Goal: Information Seeking & Learning: Learn about a topic

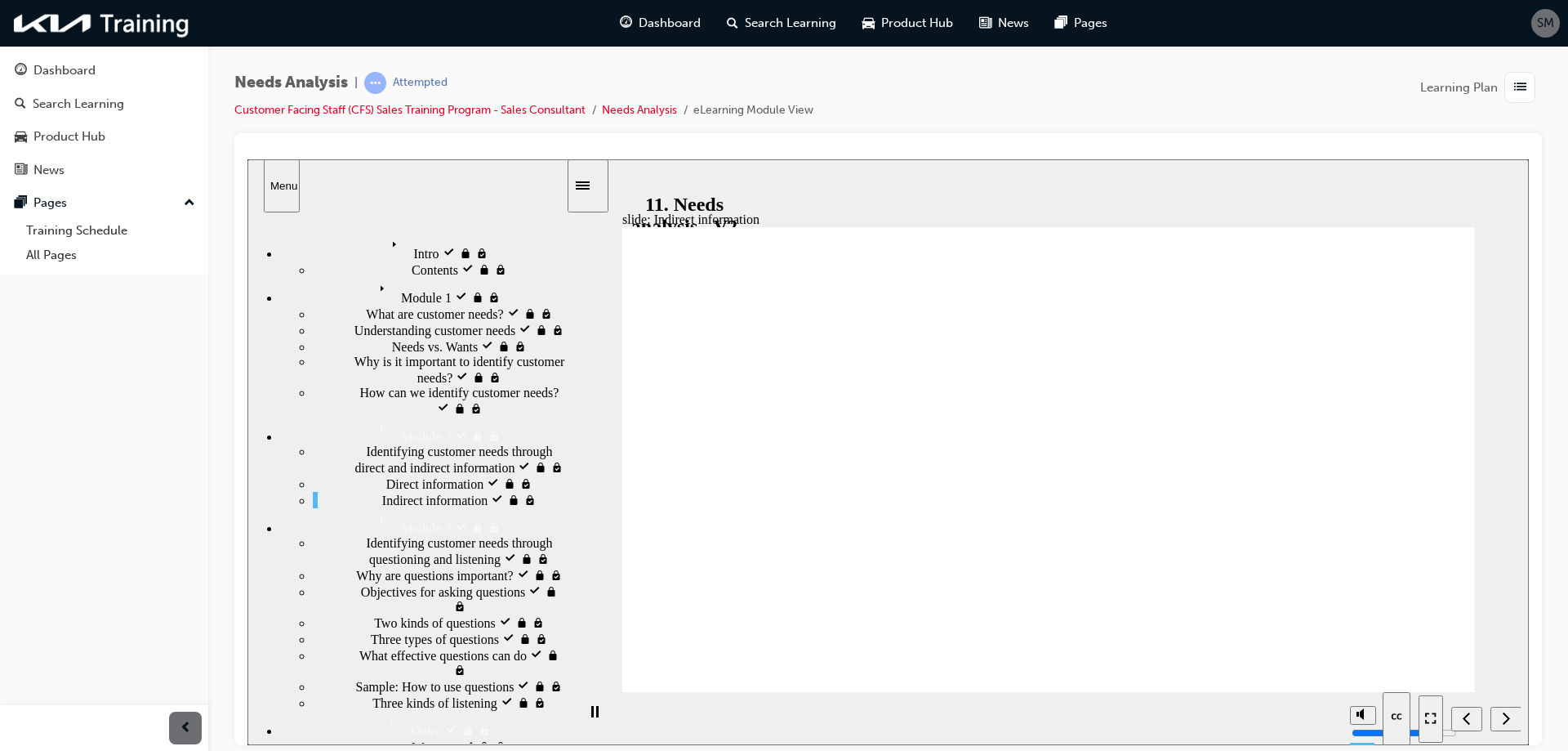
scroll to position [157, 0]
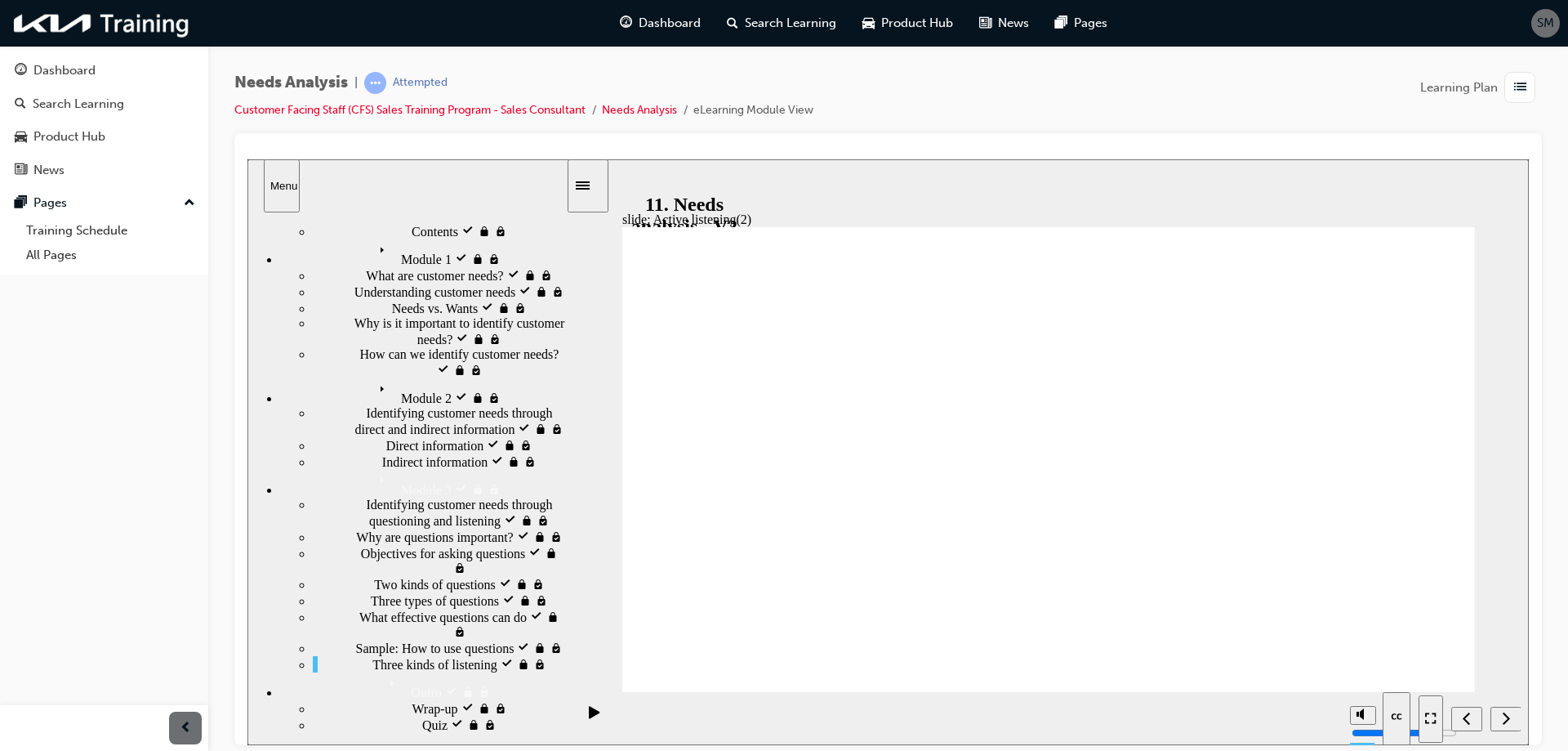
click at [1522, 81] on span "list-icon" at bounding box center [1520, 88] width 12 height 21
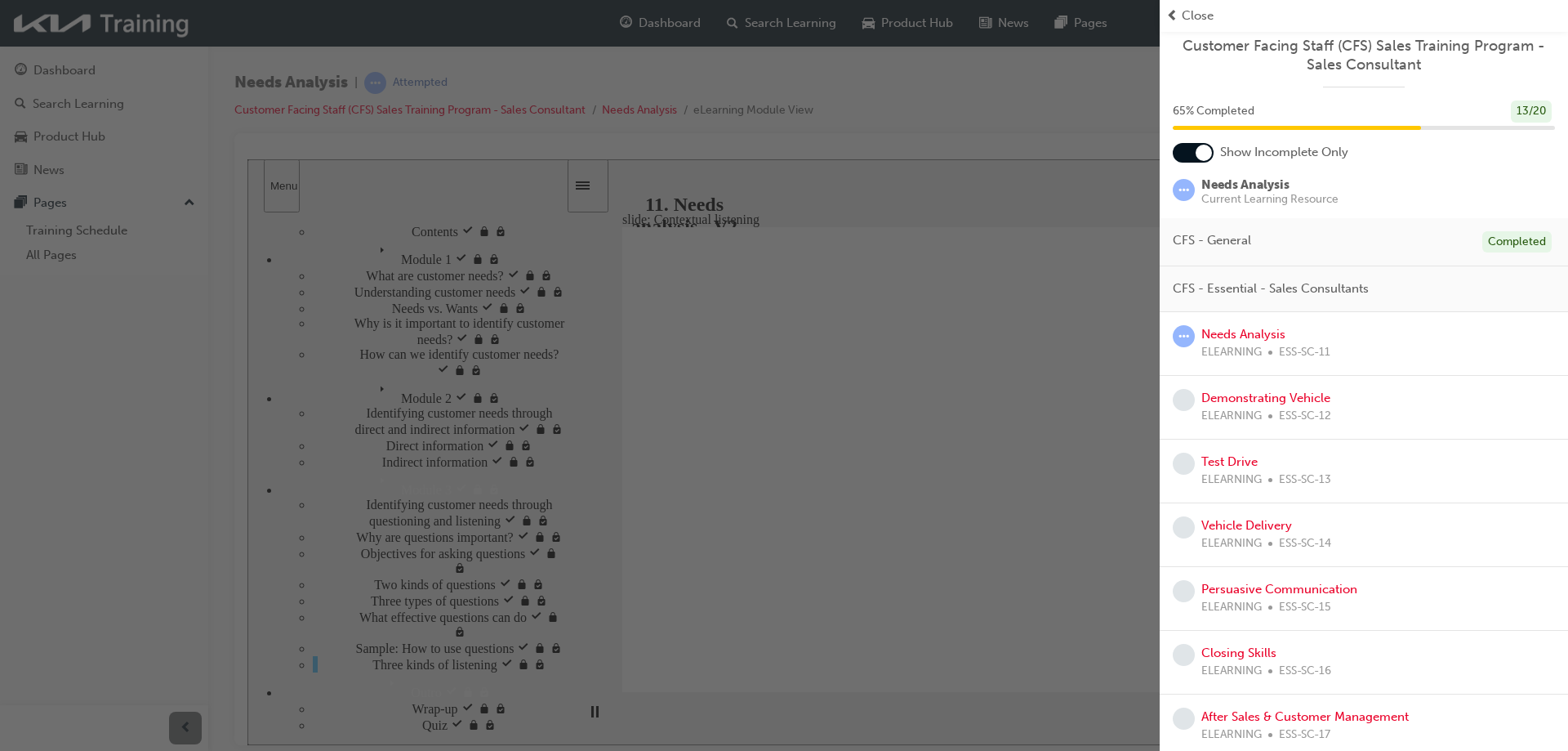
scroll to position [15, 0]
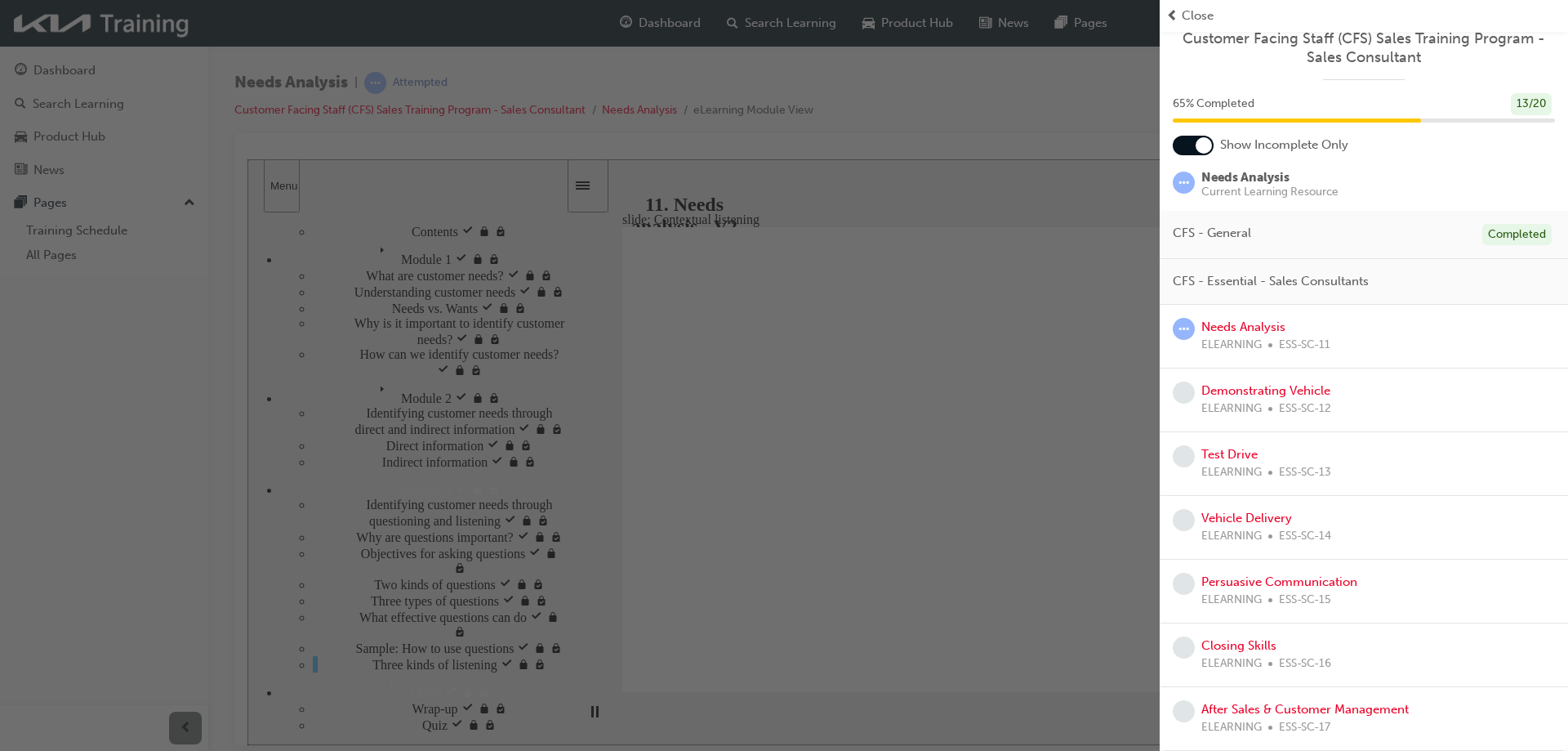
click at [920, 282] on div "button" at bounding box center [579, 375] width 1159 height 751
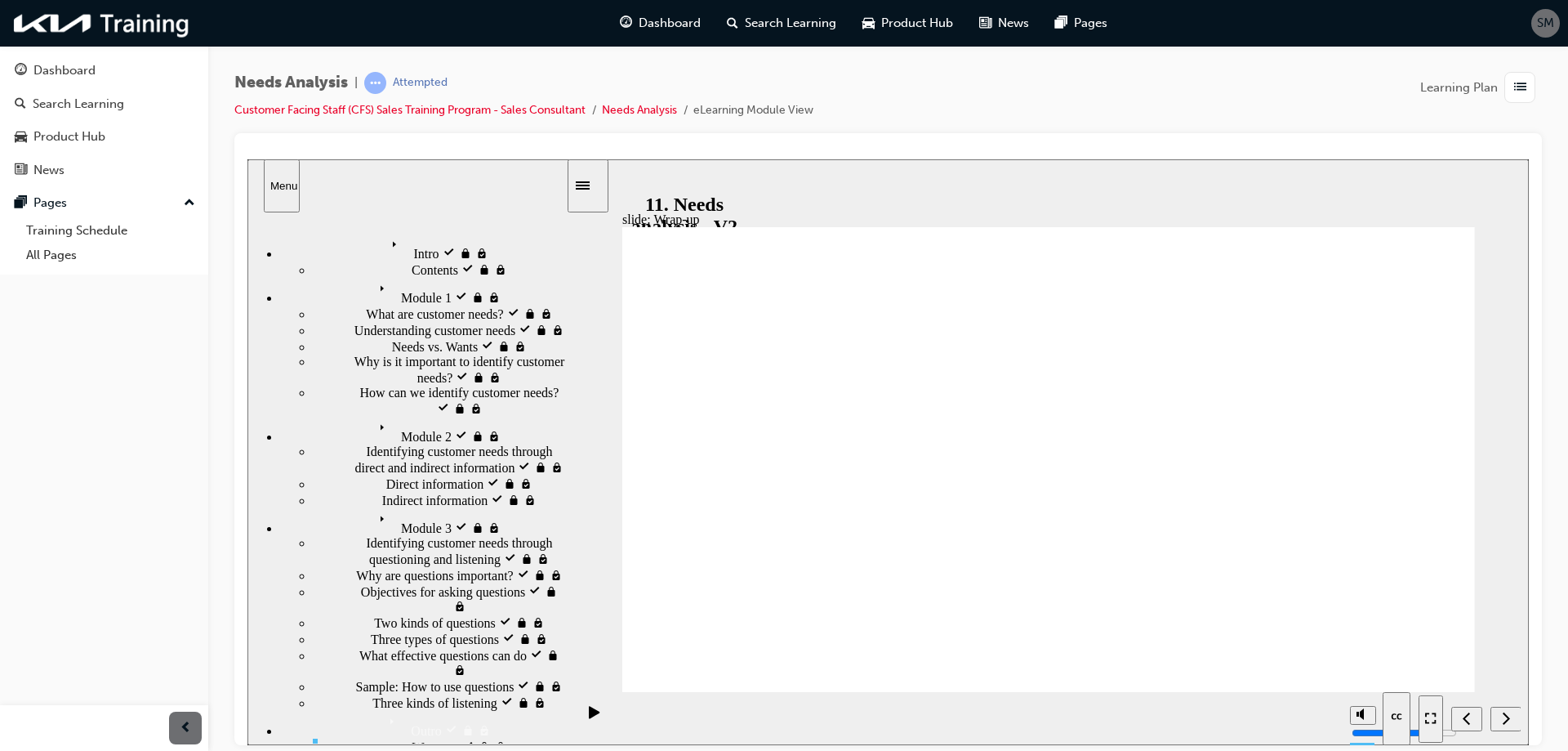
drag, startPoint x: 1315, startPoint y: 453, endPoint x: 1070, endPoint y: 544, distance: 261.4
drag, startPoint x: 1237, startPoint y: 539, endPoint x: 803, endPoint y: 502, distance: 435.6
drag, startPoint x: 681, startPoint y: 759, endPoint x: 993, endPoint y: 379, distance: 491.7
